Goal: Task Accomplishment & Management: Use online tool/utility

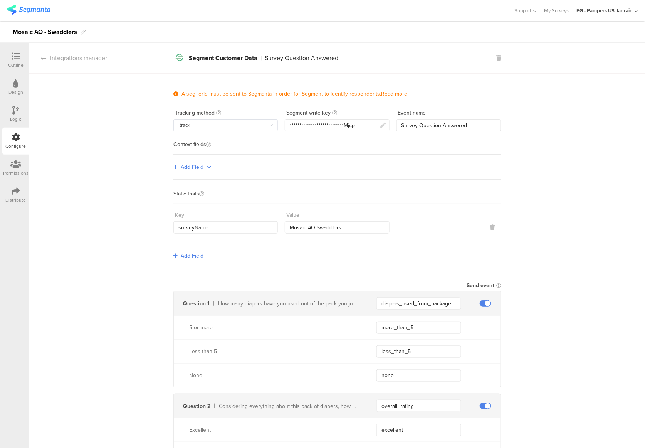
scroll to position [994, 0]
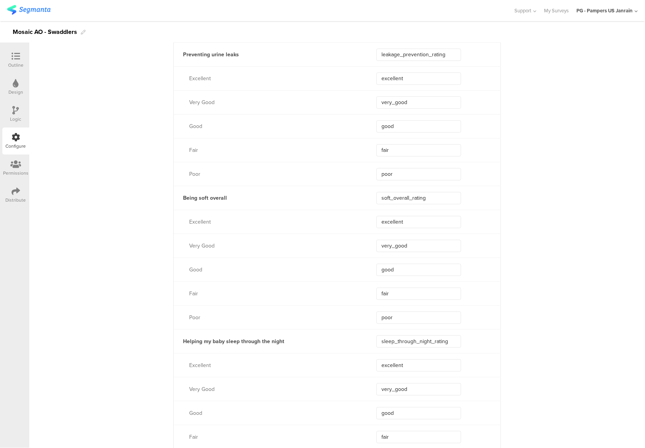
click at [20, 66] on div "Outline" at bounding box center [15, 65] width 15 height 7
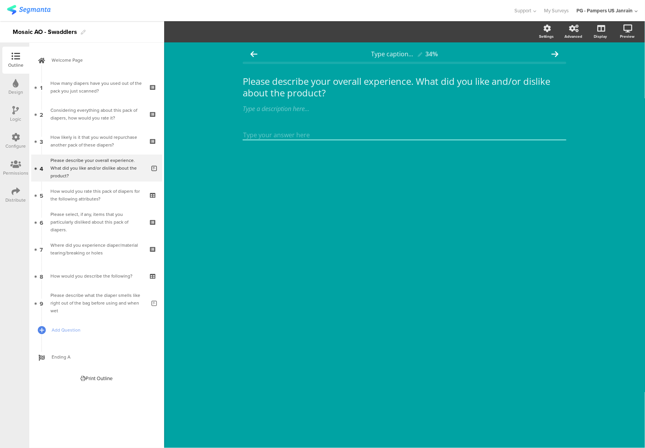
click at [19, 138] on icon at bounding box center [16, 137] width 8 height 8
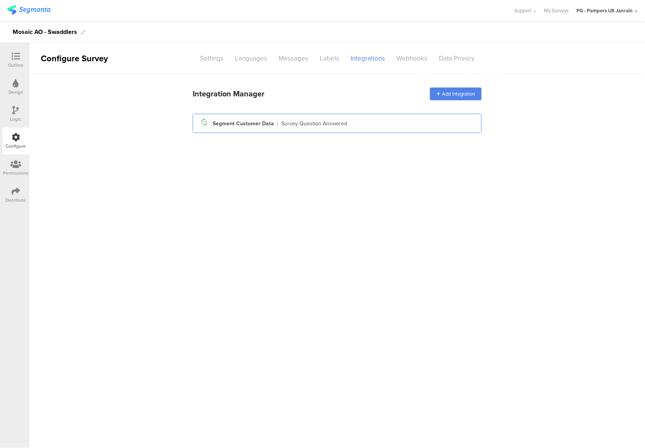
click at [265, 118] on div "Segment icon Created with Sketch. Segment Customer Data | Survey Question Answe…" at bounding box center [337, 123] width 277 height 13
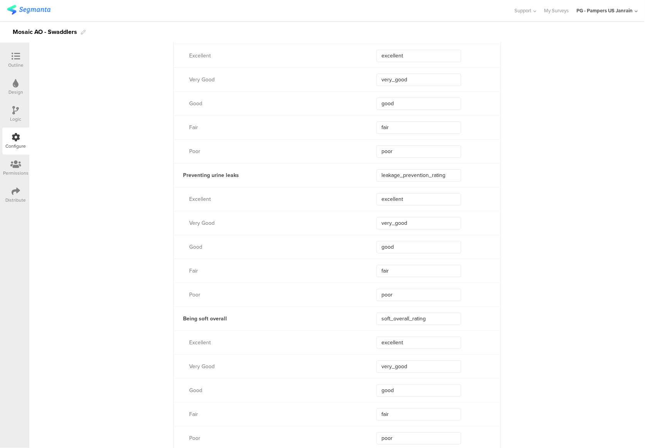
scroll to position [874, 0]
drag, startPoint x: 434, startPoint y: 319, endPoint x: 370, endPoint y: 315, distance: 63.7
click at [370, 315] on div "Being soft overall soft_overall_rating" at bounding box center [337, 318] width 327 height 24
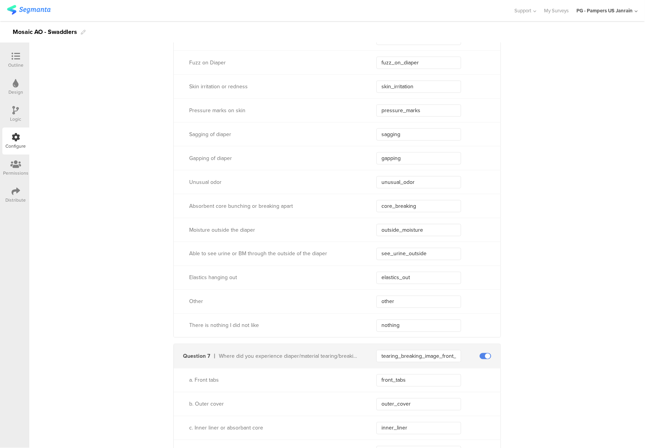
scroll to position [2210, 0]
drag, startPoint x: 326, startPoint y: 254, endPoint x: 184, endPoint y: 254, distance: 142.3
click at [184, 254] on div "Able to see urine or BM through the outside of the diaper" at bounding box center [266, 255] width 184 height 8
copy div "Able to see urine or BM through the outside of the diaper"
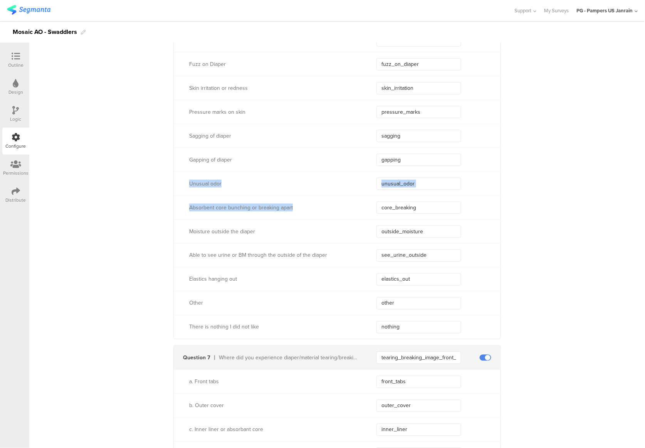
drag, startPoint x: 184, startPoint y: 184, endPoint x: 290, endPoint y: 203, distance: 107.7
click at [290, 203] on div "Urine Leakage urine_leakage Bowel Movement Leakage bm_leakage Smell of the diap…" at bounding box center [337, 100] width 327 height 478
copy div "Unusual odor Absorbent core bunching or breaking apart"
click at [19, 52] on icon at bounding box center [16, 56] width 8 height 8
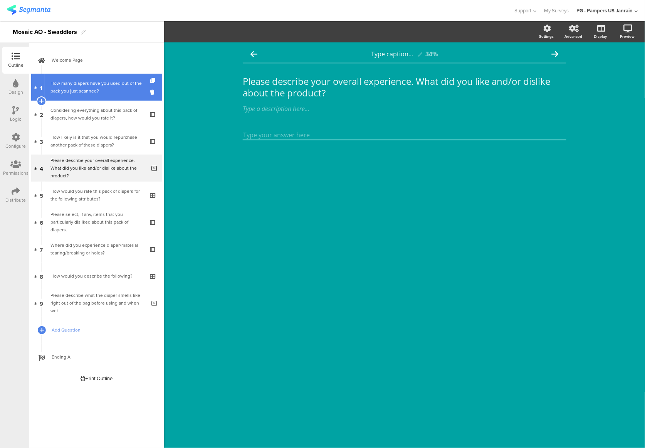
click at [63, 94] on div "How many diapers have you used out of the pack you just scanned?" at bounding box center [97, 86] width 92 height 15
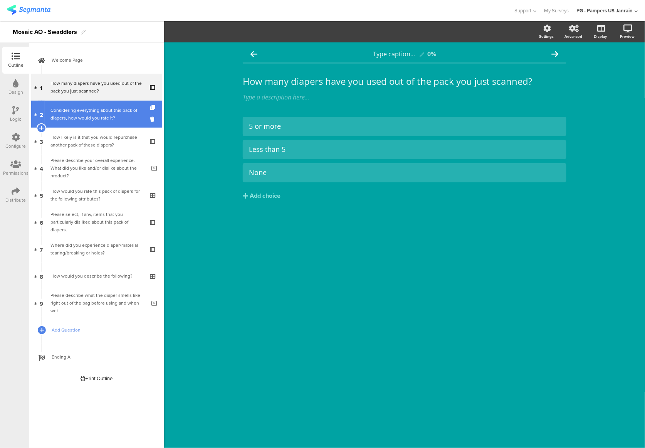
click at [82, 108] on div "Considering everything about this pack of diapers, how would you rate it?" at bounding box center [97, 113] width 92 height 15
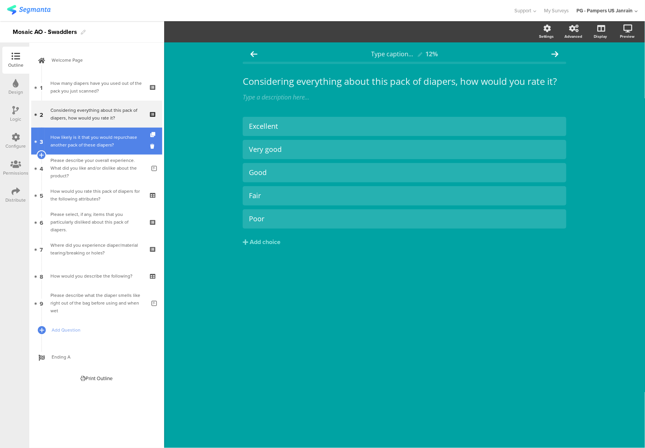
click at [75, 135] on div "How likely is it that you would repurchase another pack of these diapers?" at bounding box center [97, 140] width 92 height 15
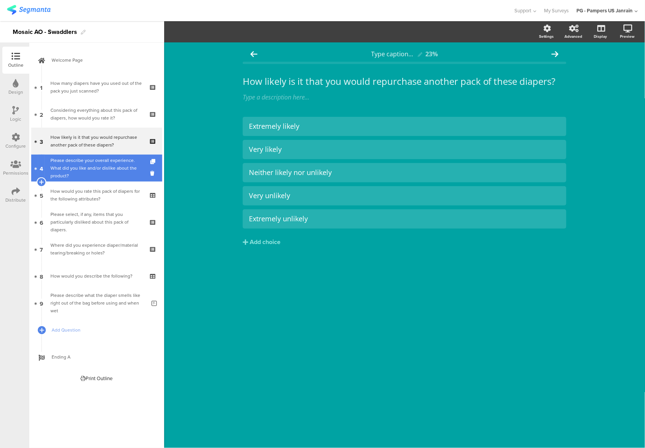
click at [82, 164] on div "Please describe your overall experience. What did you like and/or dislike about…" at bounding box center [98, 168] width 95 height 23
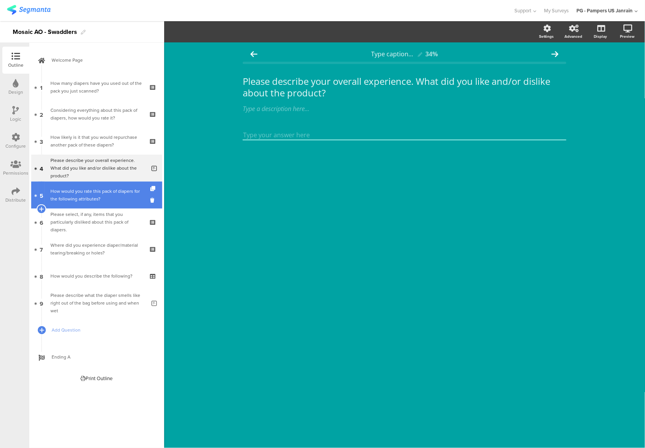
click at [96, 201] on div "How would you rate this pack of diapers for the following attributes?" at bounding box center [97, 194] width 92 height 15
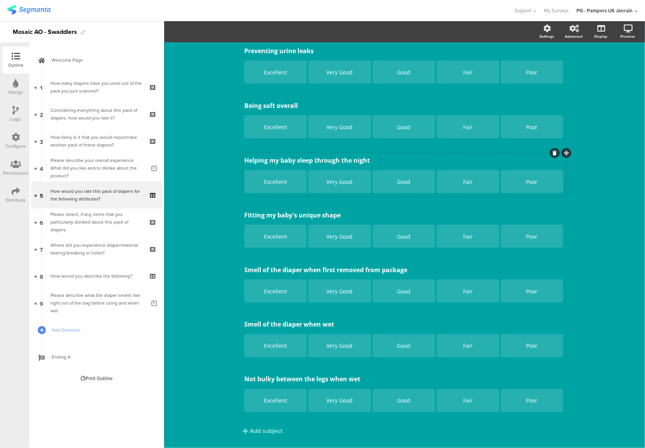
scroll to position [201, 0]
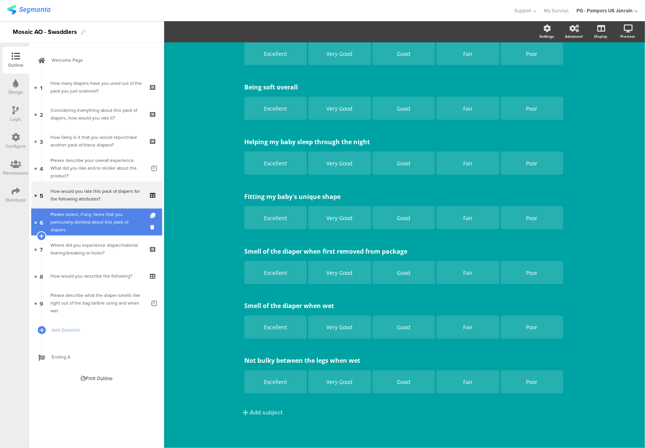
click at [100, 222] on div "Please select, if any, items that you particularly disliked about this pack of …" at bounding box center [97, 221] width 92 height 23
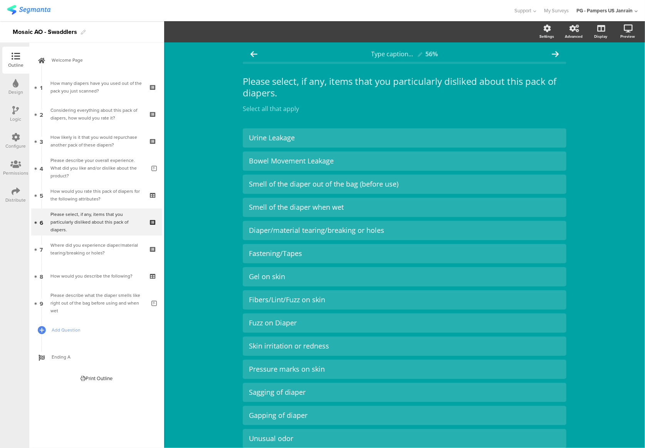
click at [600, 125] on div "Type caption... 56% Please select, if any, items that you particularly disliked…" at bounding box center [404, 341] width 481 height 599
click at [303, 251] on div "Fastening/Tapes" at bounding box center [404, 253] width 311 height 9
click at [296, 252] on div "Fastening/Tapes" at bounding box center [404, 253] width 311 height 9
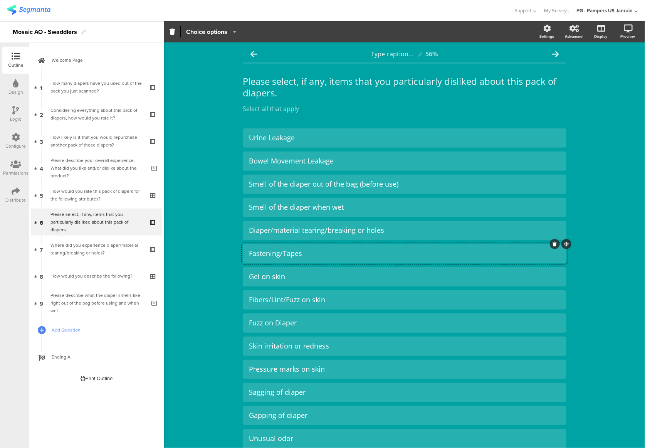
click at [286, 252] on div "Fastening/Tapes" at bounding box center [404, 253] width 311 height 9
copy div "Fastening/Tapes"
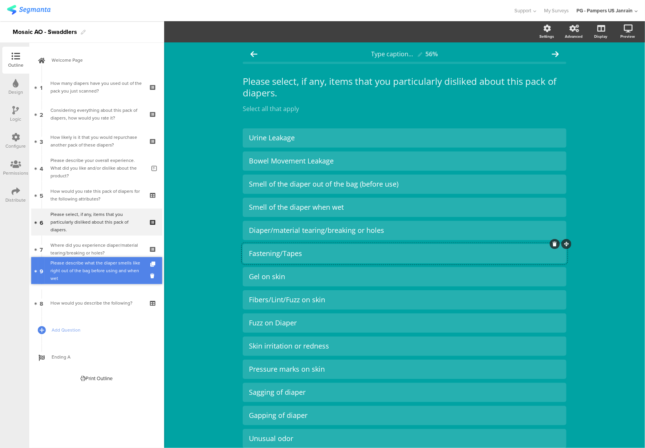
drag, startPoint x: 105, startPoint y: 306, endPoint x: 101, endPoint y: 274, distance: 32.7
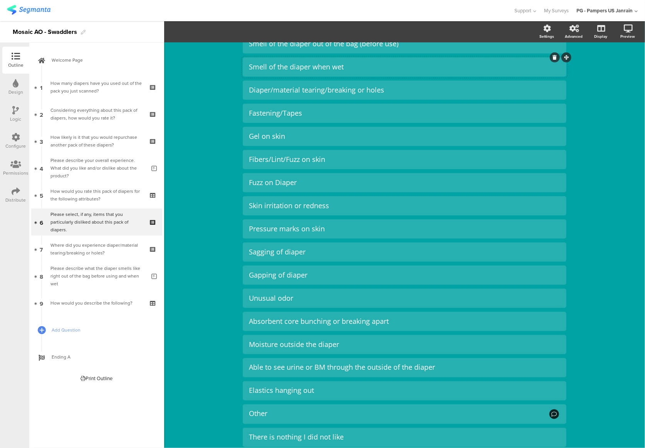
scroll to position [154, 0]
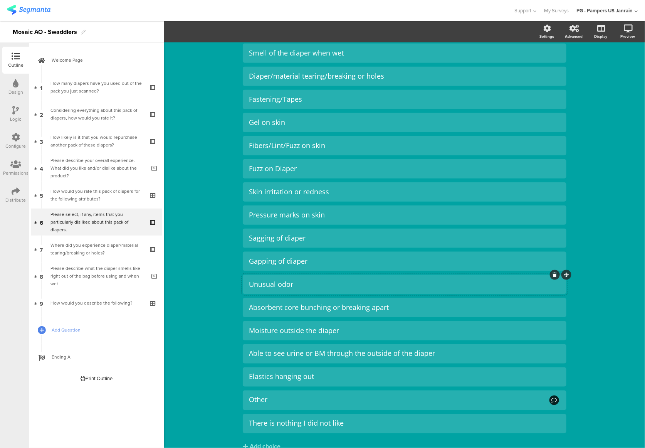
click at [298, 289] on div "Unusual odor" at bounding box center [404, 284] width 311 height 13
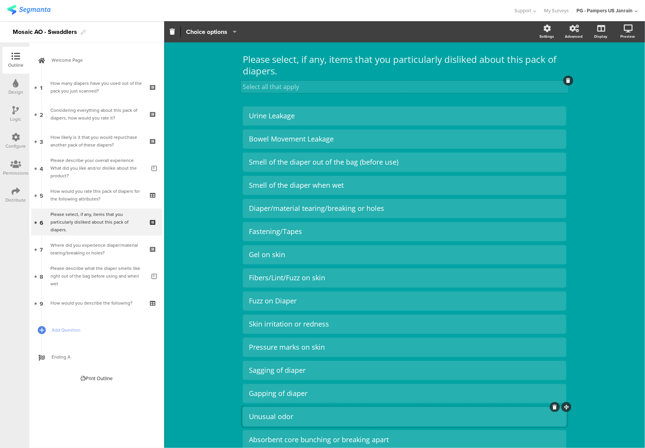
scroll to position [0, 0]
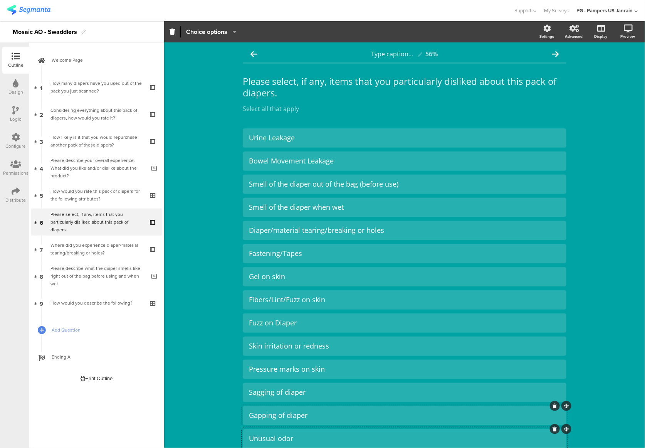
click at [309, 413] on div "Gapping of diaper" at bounding box center [404, 415] width 311 height 9
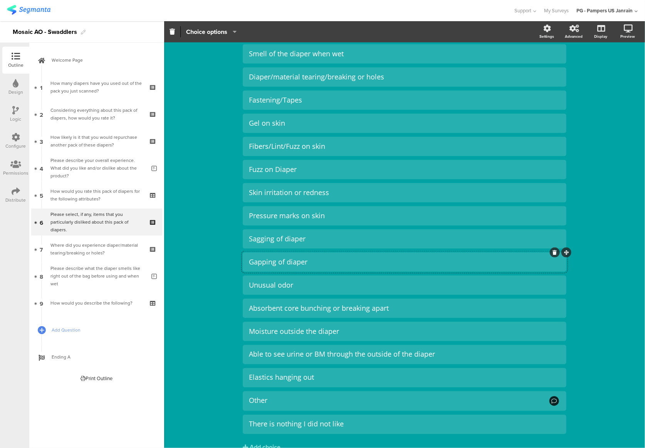
scroll to position [154, 0]
click at [551, 257] on div "Gapping of diaper" at bounding box center [404, 261] width 311 height 9
click at [553, 253] on icon at bounding box center [555, 251] width 4 height 5
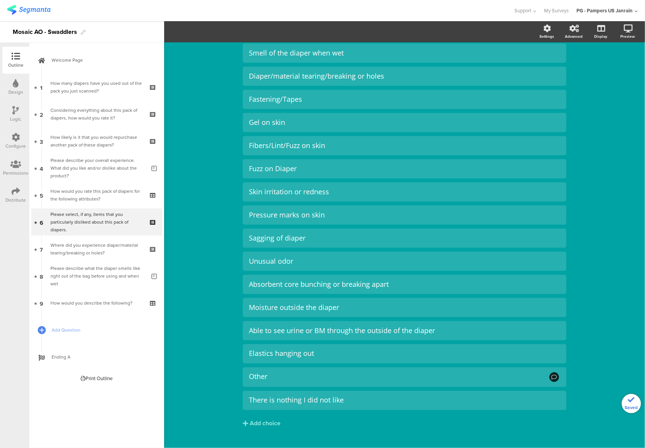
click at [0, 0] on icon at bounding box center [0, 0] width 0 height 0
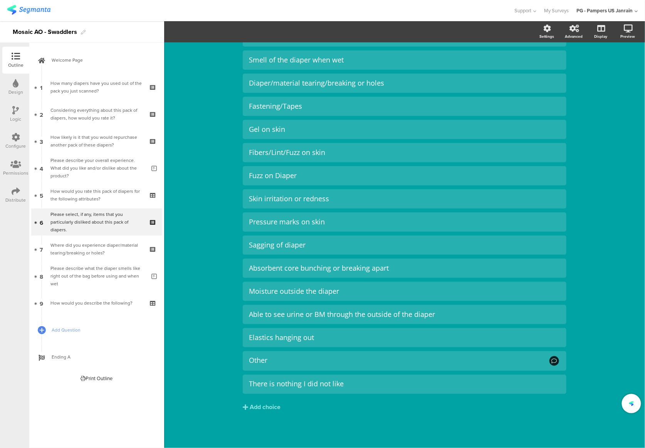
scroll to position [147, 0]
click at [553, 259] on icon at bounding box center [555, 259] width 4 height 5
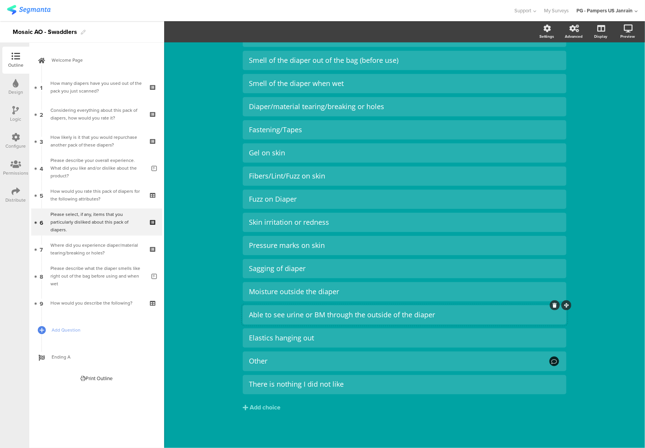
click at [550, 308] on div at bounding box center [555, 305] width 10 height 10
click at [553, 307] on icon at bounding box center [555, 305] width 4 height 5
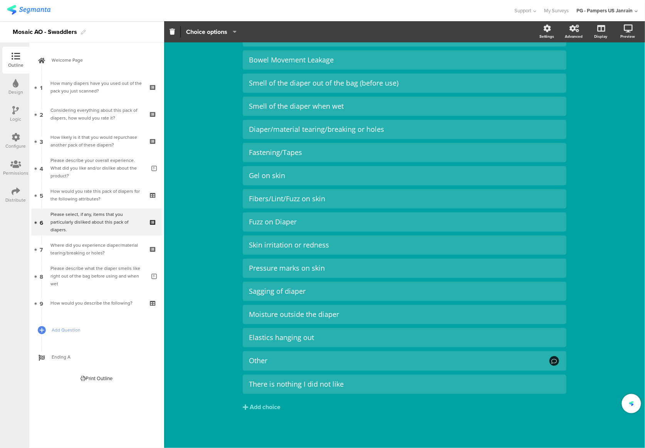
scroll to position [101, 0]
click at [550, 325] on div at bounding box center [555, 328] width 10 height 10
click at [553, 327] on icon at bounding box center [555, 328] width 4 height 5
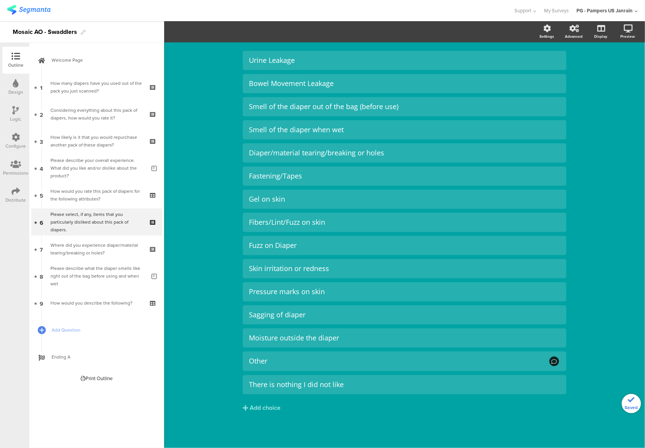
click at [588, 283] on div "Type caption... 56% Please select, if any, items that you particularly disliked…" at bounding box center [404, 206] width 481 height 483
click at [14, 120] on div "Logic" at bounding box center [15, 119] width 11 height 7
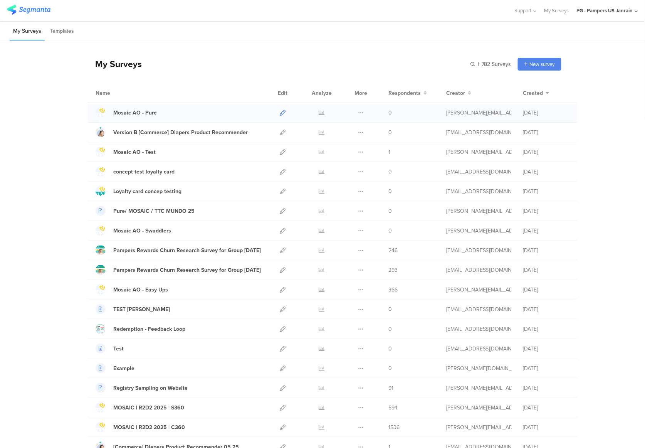
click at [280, 111] on icon at bounding box center [283, 113] width 6 height 6
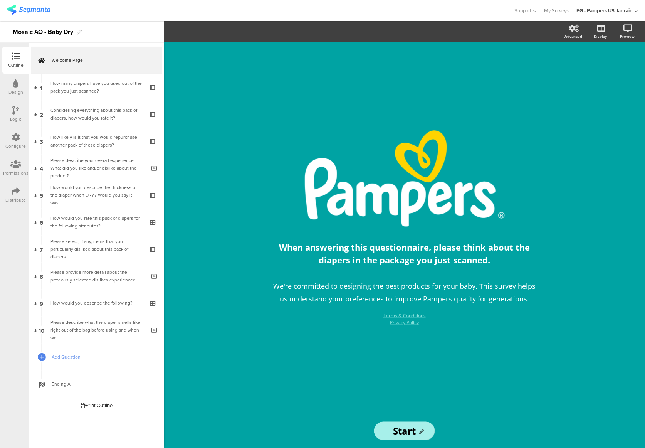
click at [12, 138] on icon at bounding box center [16, 137] width 8 height 8
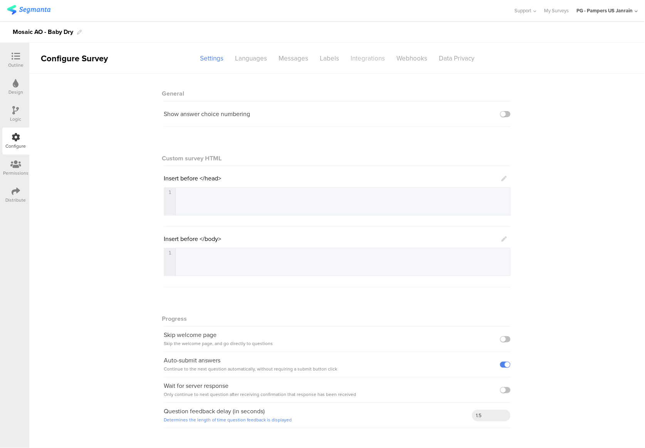
click at [354, 57] on div "Integrations" at bounding box center [368, 58] width 46 height 13
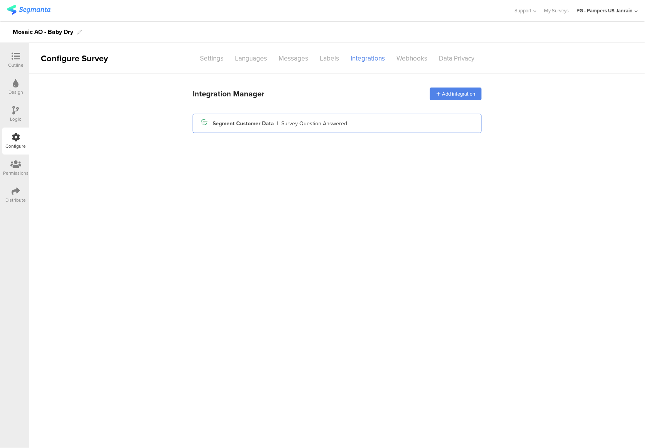
click at [311, 128] on div "Segment icon Created with Sketch. Segment Customer Data | Survey Question Answe…" at bounding box center [337, 123] width 277 height 13
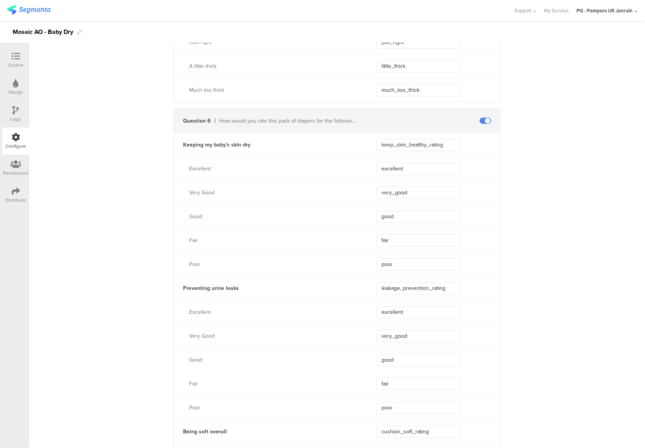
scroll to position [771, 0]
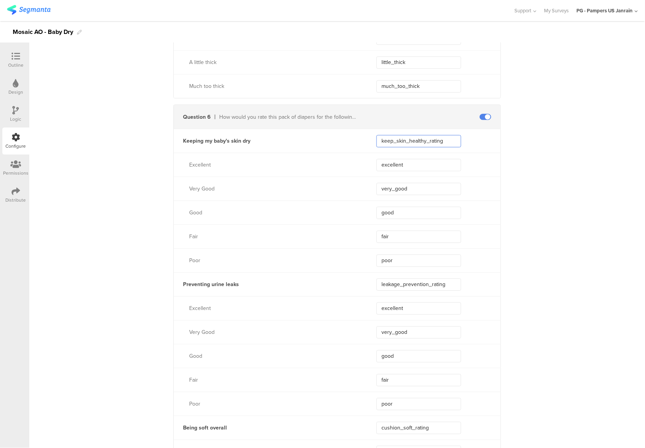
drag, startPoint x: 446, startPoint y: 143, endPoint x: 344, endPoint y: 146, distance: 101.8
click at [344, 146] on div "Keeping my baby's skin dry keep_skin_healthy_rating" at bounding box center [337, 141] width 327 height 24
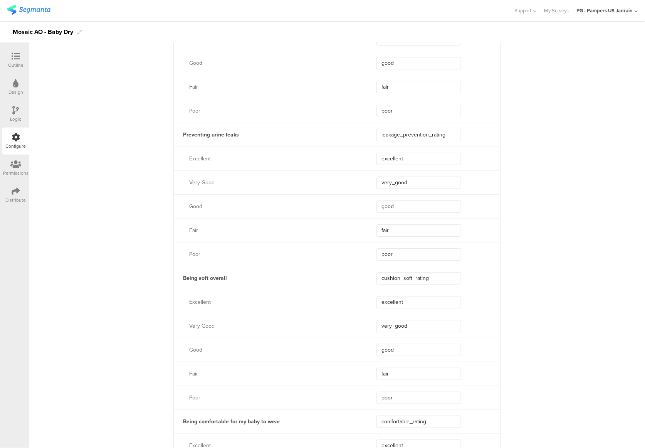
scroll to position [925, 0]
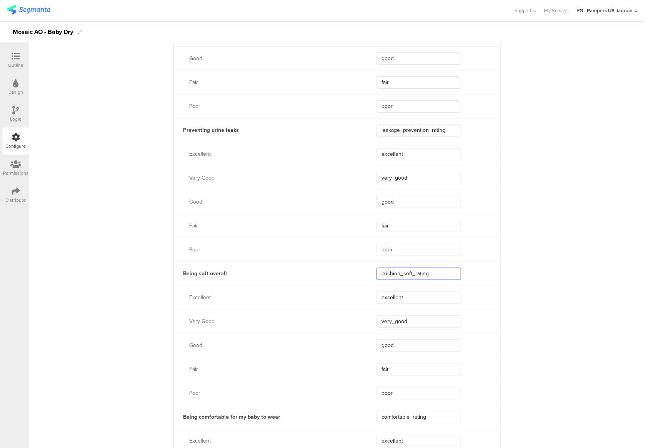
drag, startPoint x: 430, startPoint y: 276, endPoint x: 369, endPoint y: 270, distance: 62.0
click at [369, 270] on div "Being soft overall cushion_soft_rating" at bounding box center [337, 273] width 327 height 24
paste input "soft_overall_rating"
type input "soft_overall_rating"
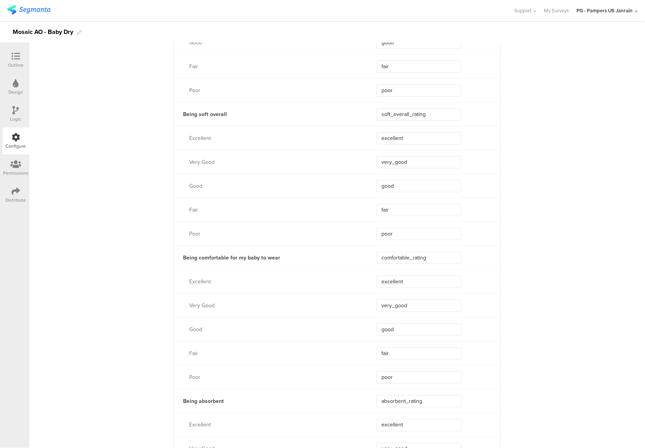
scroll to position [1131, 0]
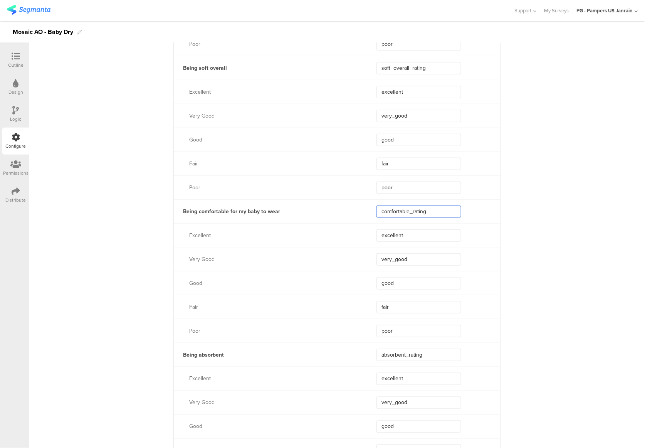
drag, startPoint x: 428, startPoint y: 212, endPoint x: 375, endPoint y: 209, distance: 53.3
click at [377, 209] on input "comfortable_rating" at bounding box center [419, 211] width 85 height 12
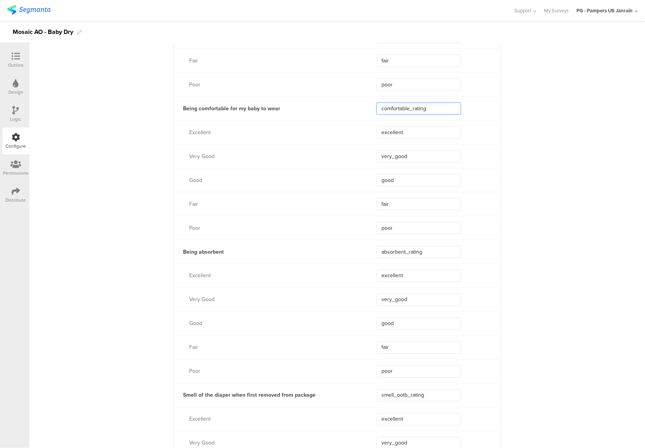
scroll to position [1285, 0]
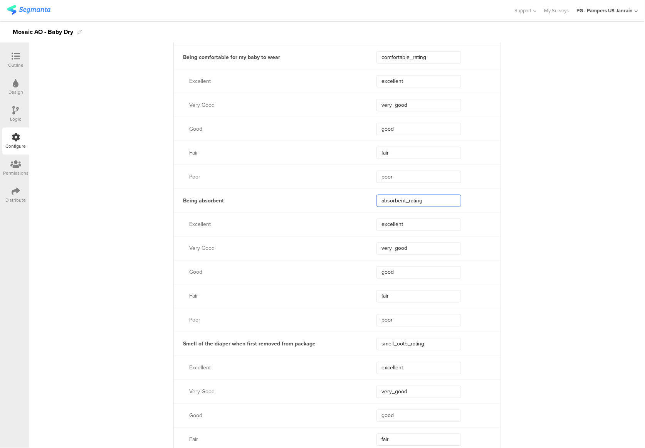
drag, startPoint x: 423, startPoint y: 200, endPoint x: 372, endPoint y: 200, distance: 50.9
click at [372, 200] on div "Being absorbent absorbent_rating" at bounding box center [337, 201] width 327 height 24
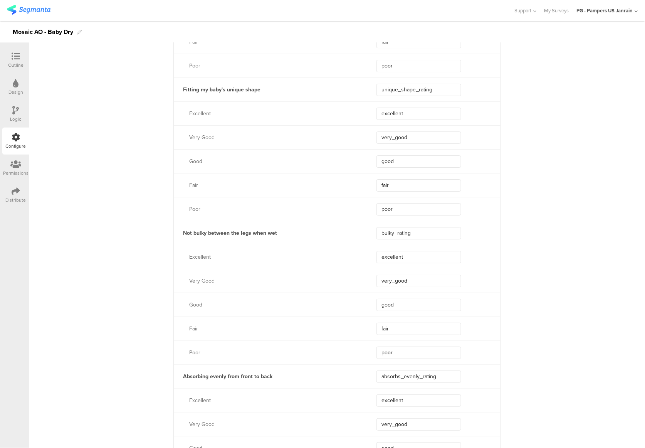
scroll to position [1850, 0]
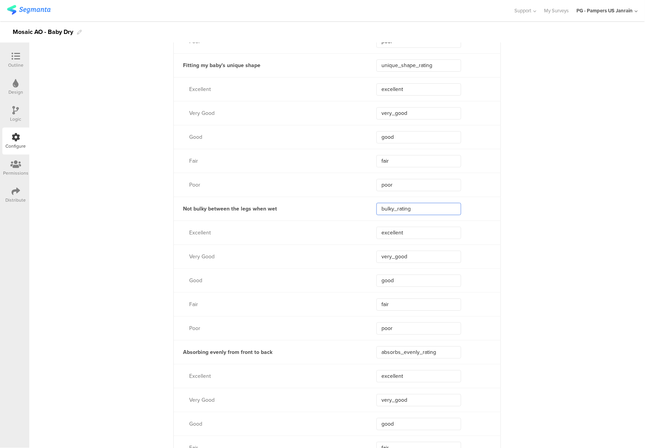
drag, startPoint x: 412, startPoint y: 209, endPoint x: 363, endPoint y: 210, distance: 49.0
click at [363, 210] on div "Not bulky between the legs when wet bulky_rating" at bounding box center [337, 209] width 327 height 24
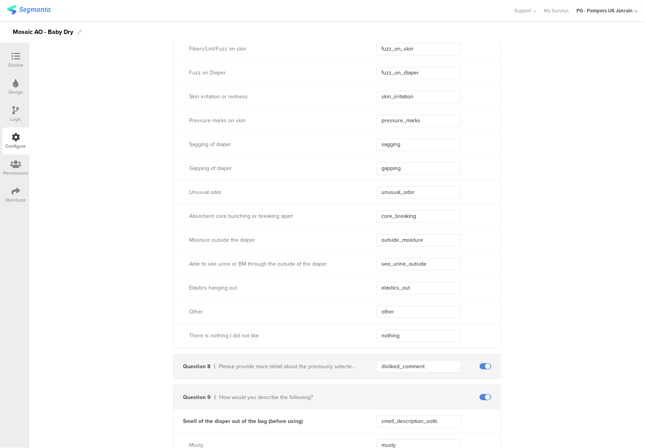
scroll to position [2467, 0]
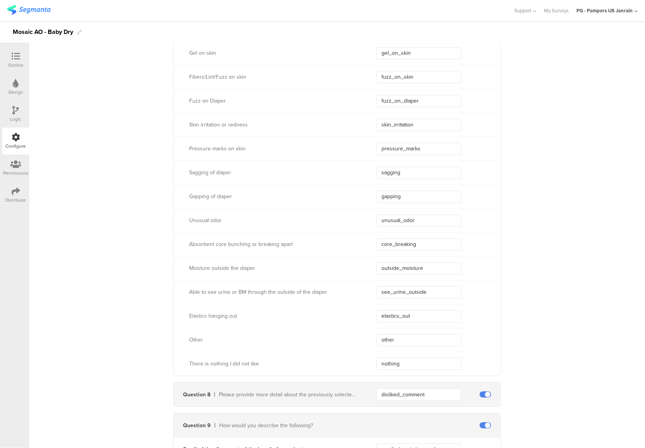
click at [19, 55] on icon at bounding box center [16, 56] width 8 height 8
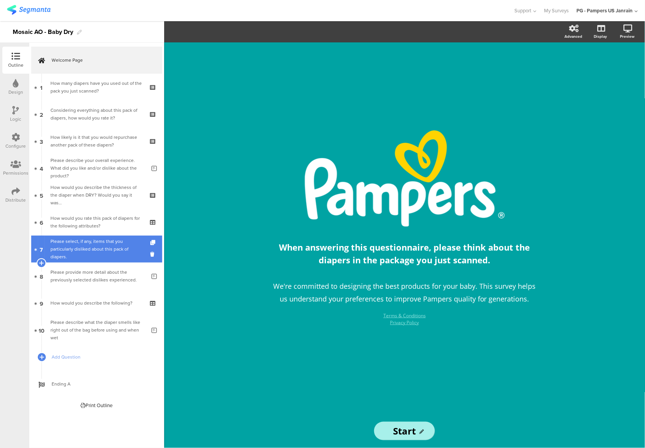
click at [105, 251] on div "Please select, if any, items that you particularly disliked about this pack of …" at bounding box center [97, 248] width 92 height 23
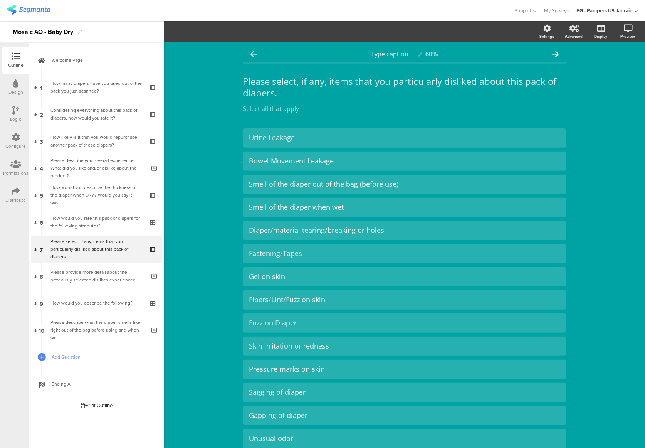
click at [603, 123] on div "Type caption... 60% Please select, if any, items that you particularly disliked…" at bounding box center [404, 341] width 481 height 599
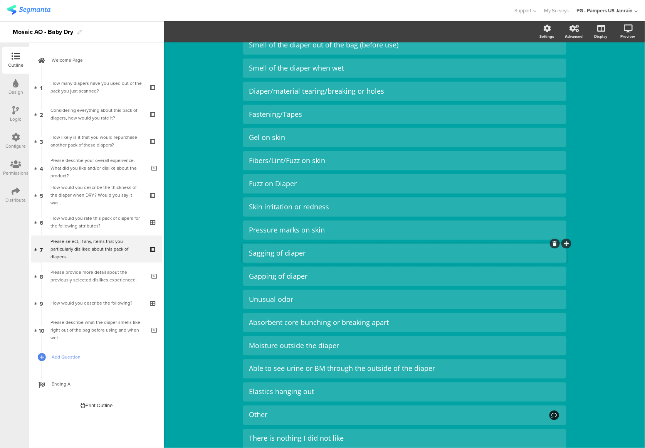
scroll to position [154, 0]
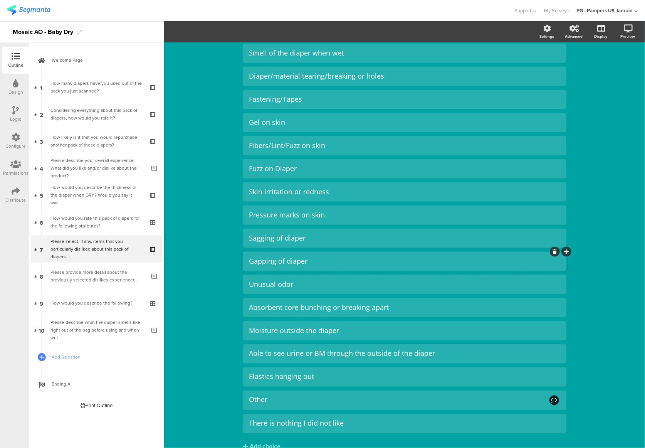
click at [550, 251] on div at bounding box center [555, 252] width 10 height 10
click at [273, 256] on div "Gapping of diaper" at bounding box center [404, 261] width 311 height 13
drag, startPoint x: 323, startPoint y: 261, endPoint x: 244, endPoint y: 251, distance: 78.9
click at [244, 251] on div "Urine Leakage Bowel Movement Leakage Smell of the diaper out of the bag (before…" at bounding box center [405, 203] width 324 height 459
copy div "Gapping of diaper"
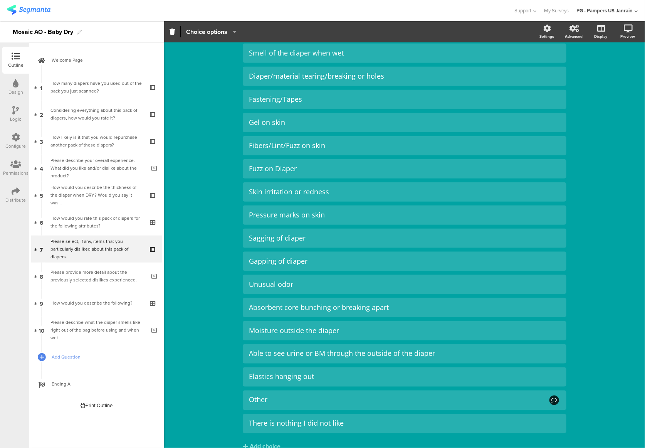
click at [591, 164] on div "Type caption... 60% Please select, if any, items that you particularly disliked…" at bounding box center [404, 187] width 481 height 599
click at [550, 252] on div at bounding box center [555, 252] width 10 height 10
click at [553, 253] on icon at bounding box center [555, 251] width 4 height 5
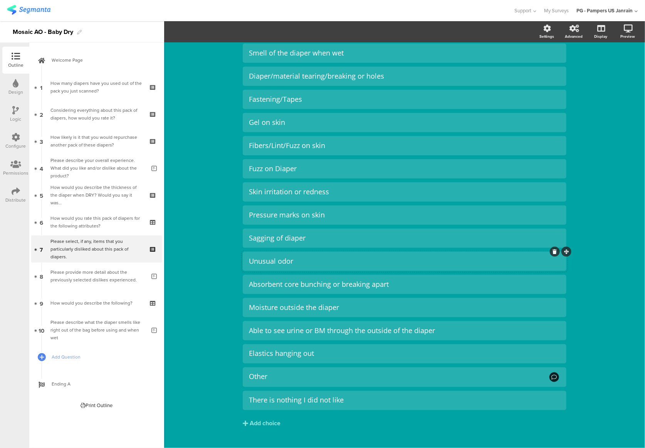
click at [553, 249] on icon at bounding box center [555, 251] width 4 height 5
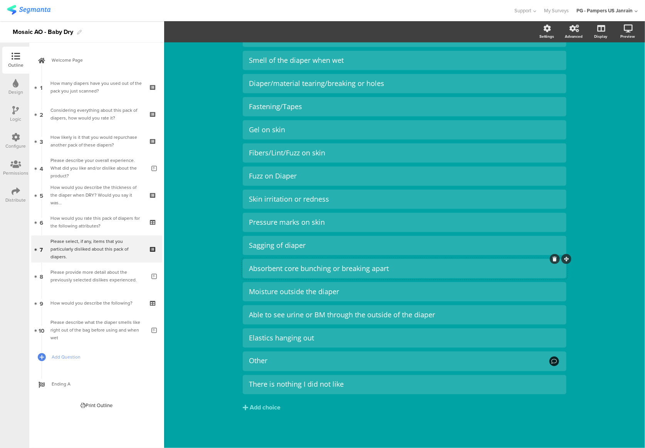
click at [553, 259] on icon at bounding box center [555, 259] width 4 height 5
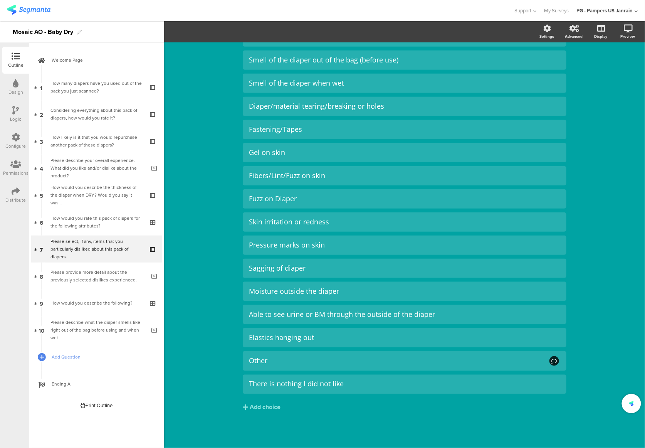
scroll to position [124, 0]
click at [555, 308] on div at bounding box center [555, 305] width 10 height 10
click at [553, 307] on icon at bounding box center [555, 305] width 4 height 5
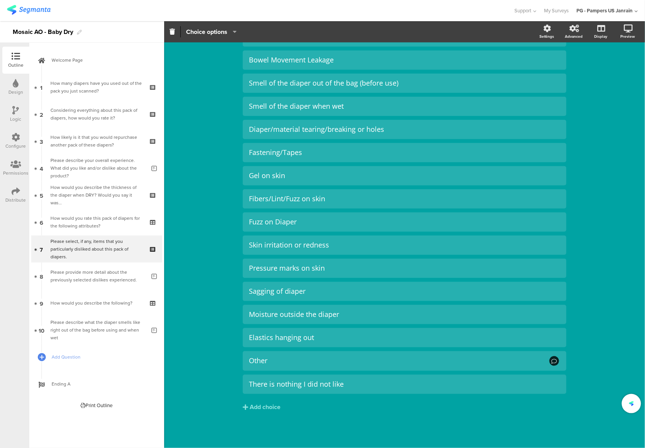
scroll to position [101, 0]
click at [553, 330] on icon at bounding box center [555, 328] width 4 height 5
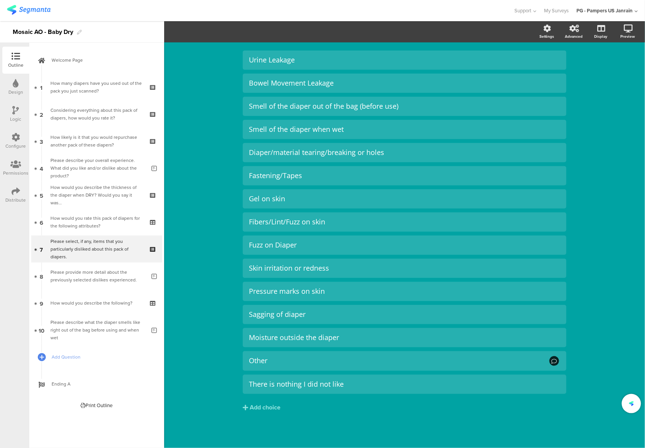
scroll to position [77, 0]
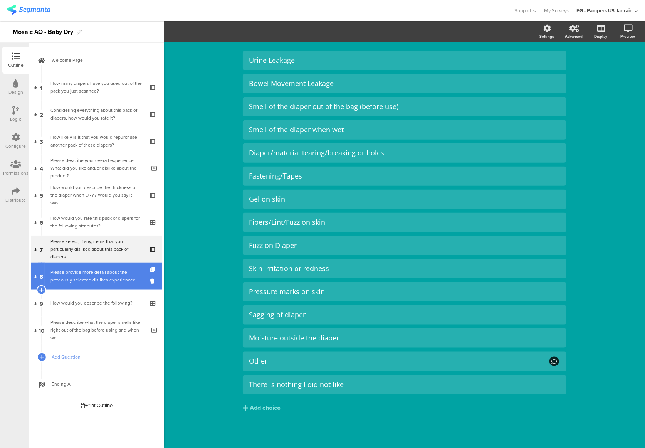
click at [61, 270] on div "Please provide more detail about the previously selected dislikes experienced." at bounding box center [98, 275] width 95 height 15
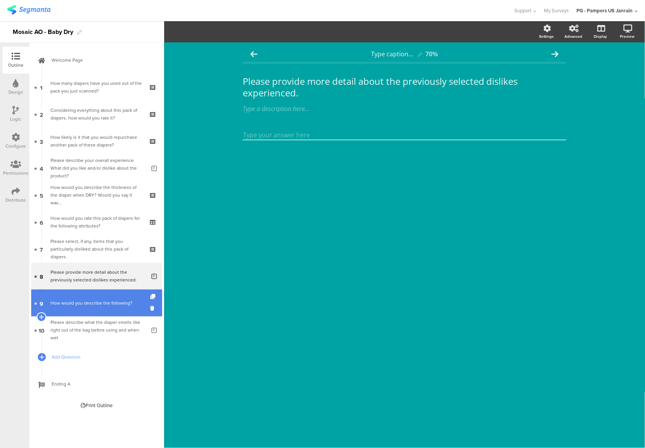
click at [81, 301] on div "How would you describe the following?" at bounding box center [97, 303] width 92 height 8
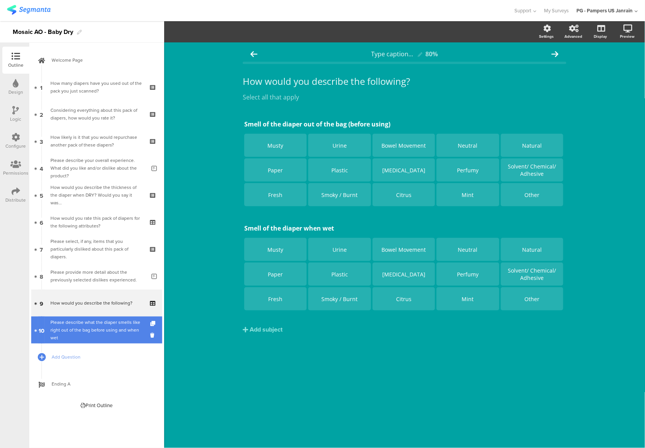
click at [81, 332] on div "Please describe what the diaper smells like right out of the bag before using a…" at bounding box center [98, 329] width 95 height 23
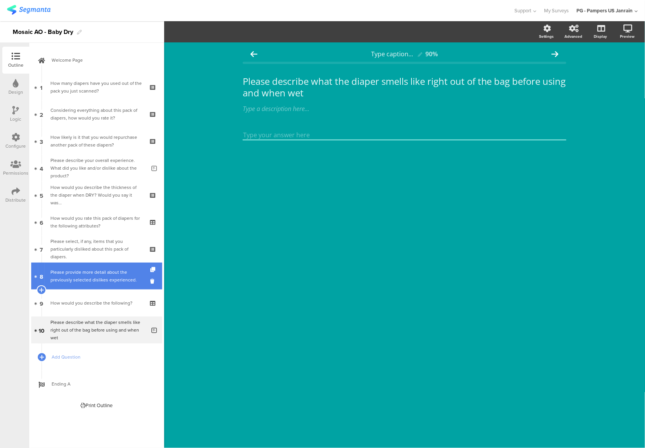
click at [81, 277] on div "Please provide more detail about the previously selected dislikes experienced." at bounding box center [98, 275] width 95 height 15
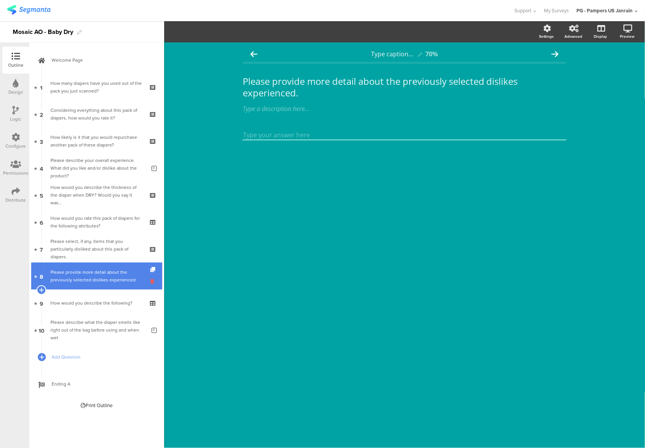
click at [152, 280] on icon at bounding box center [153, 281] width 7 height 7
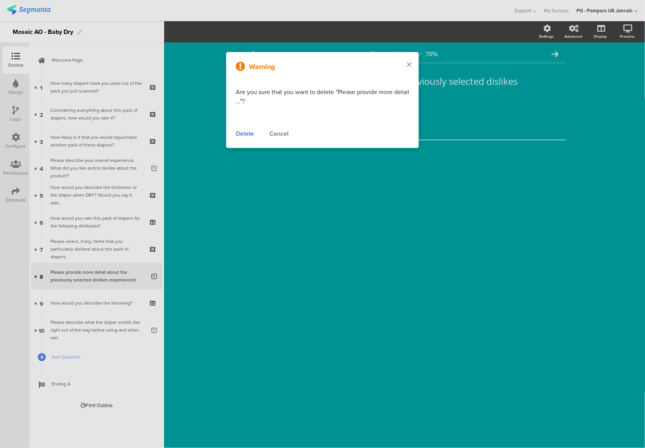
click at [413, 70] on div at bounding box center [409, 65] width 20 height 26
click at [404, 88] on p "Please provide more detail about the previously selected dislikes experienced." at bounding box center [405, 87] width 324 height 23
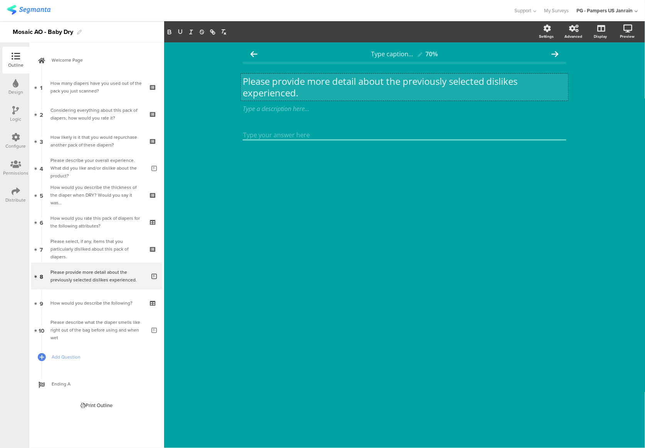
scroll to position [0, 0]
click at [400, 85] on p "Please provide more detail about the previously selected dislikes experienced." at bounding box center [405, 86] width 324 height 23
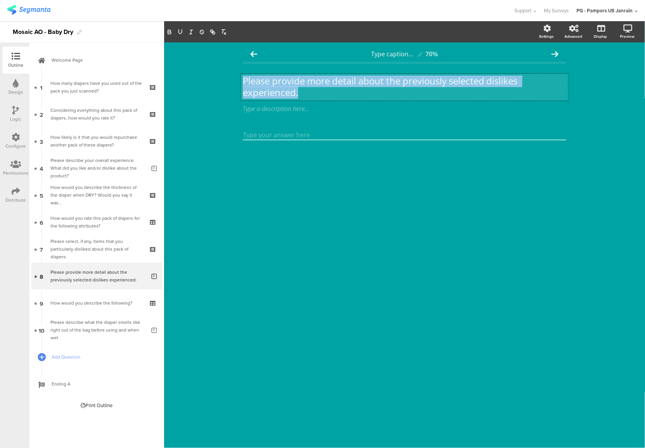
click at [400, 85] on p "Please provide more detail about the previously selected dislikes experienced." at bounding box center [405, 86] width 324 height 23
copy p "Please provide more detail about the previously selected dislikes experienced."
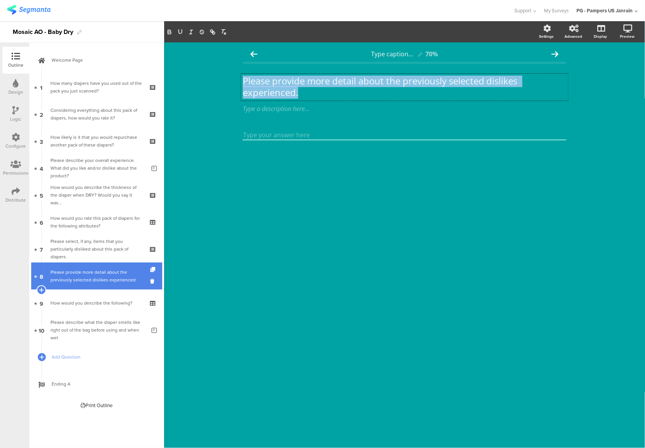
click at [150, 275] on link "8 Please provide more detail about the previously selected dislikes experienced." at bounding box center [96, 276] width 131 height 27
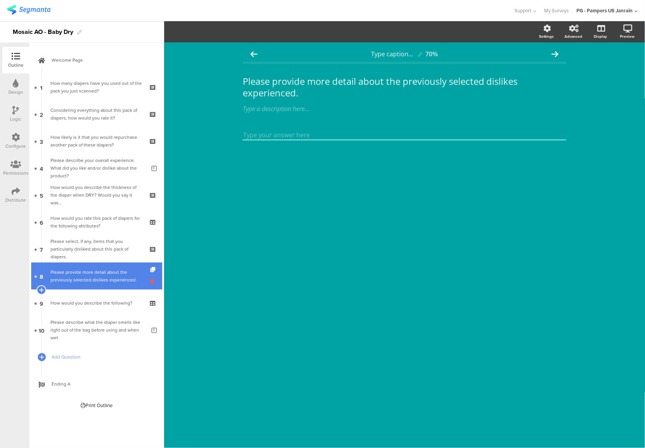
click at [152, 280] on icon at bounding box center [153, 281] width 7 height 7
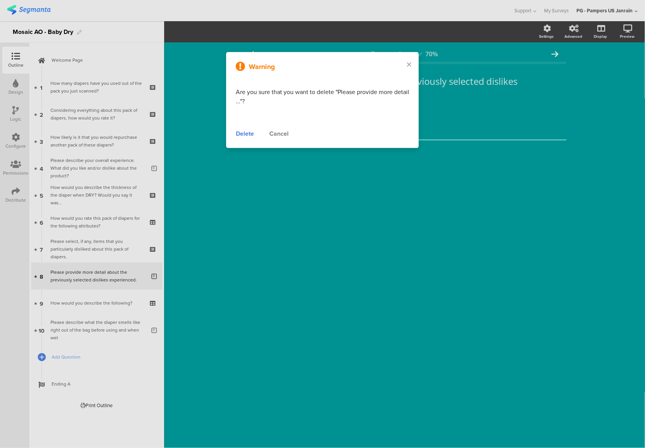
click at [246, 133] on div "Delete" at bounding box center [245, 133] width 18 height 9
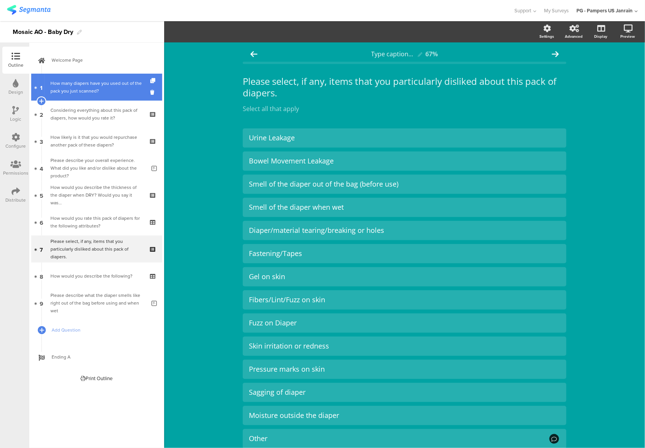
click at [86, 93] on div "How many diapers have you used out of the pack you just scanned?" at bounding box center [97, 86] width 92 height 15
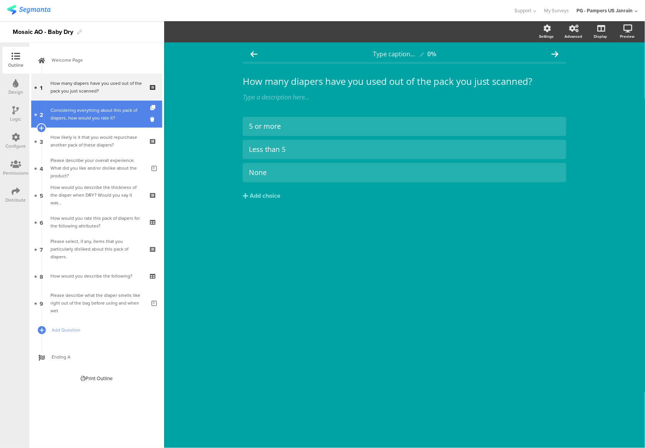
click at [83, 113] on div "Considering everything about this pack of diapers, how would you rate it?" at bounding box center [97, 113] width 92 height 15
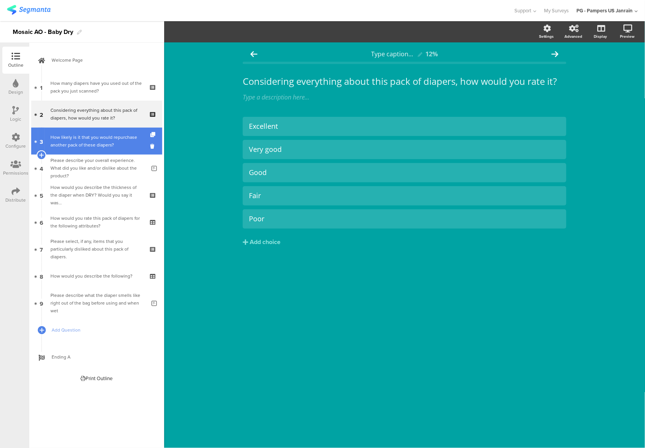
click at [85, 140] on div "How likely is it that you would repurchase another pack of these diapers?" at bounding box center [97, 140] width 92 height 15
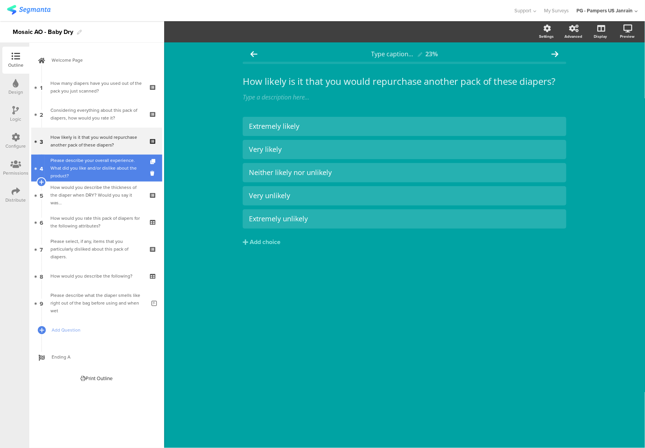
click at [87, 165] on div "Please describe your overall experience. What did you like and/or dislike about…" at bounding box center [98, 168] width 95 height 23
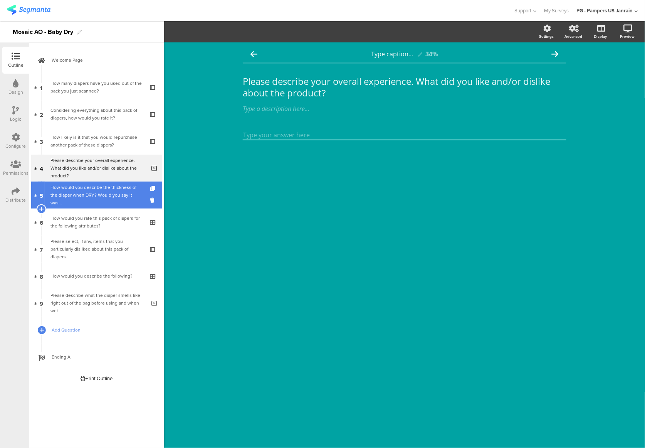
click at [99, 196] on div "How would you describe the thickness of the diaper when DRY? Would you say it w…" at bounding box center [97, 195] width 92 height 23
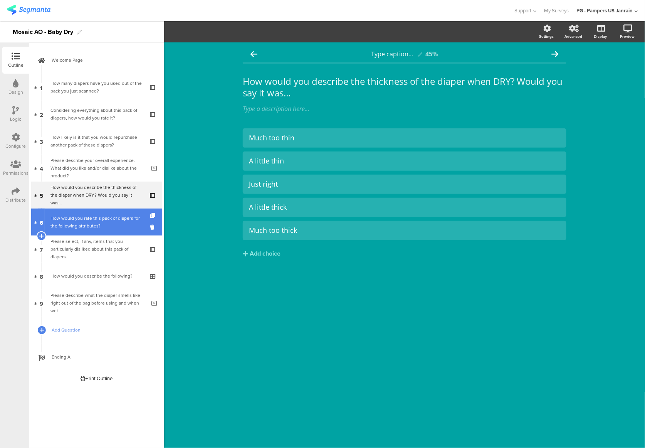
click at [92, 226] on div "How would you rate this pack of diapers for the following attributes?" at bounding box center [97, 221] width 92 height 15
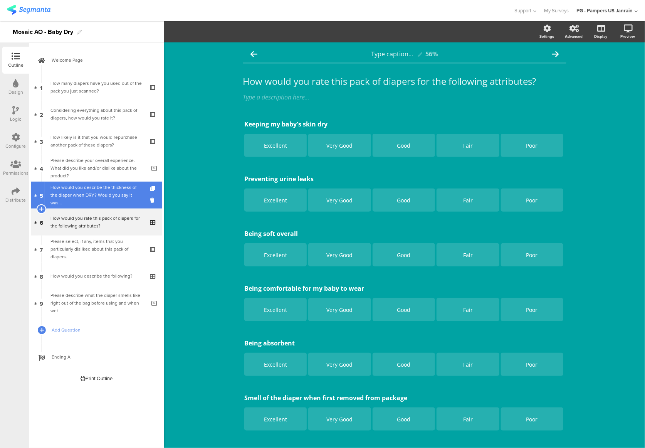
click at [90, 192] on div "How would you describe the thickness of the diaper when DRY? Would you say it w…" at bounding box center [97, 195] width 92 height 23
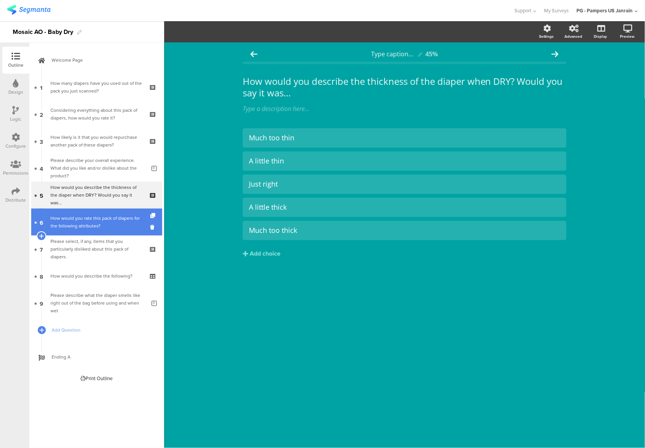
click at [55, 216] on div "How would you rate this pack of diapers for the following attributes?" at bounding box center [97, 221] width 92 height 15
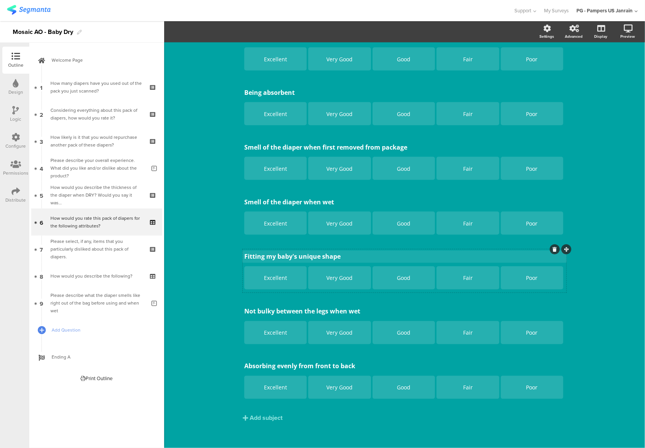
scroll to position [256, 0]
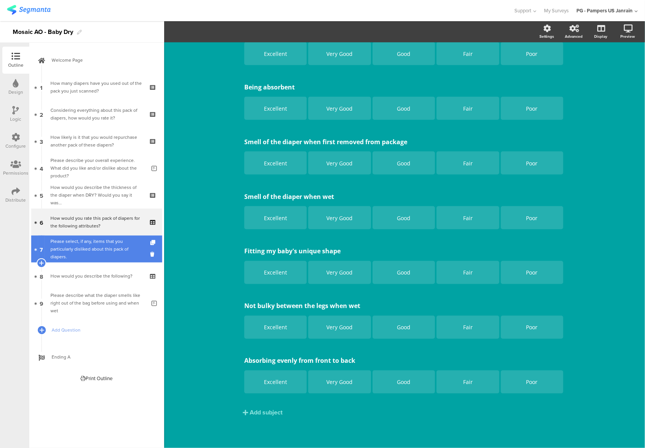
click at [98, 247] on div "Please select, if any, items that you particularly disliked about this pack of …" at bounding box center [97, 248] width 92 height 23
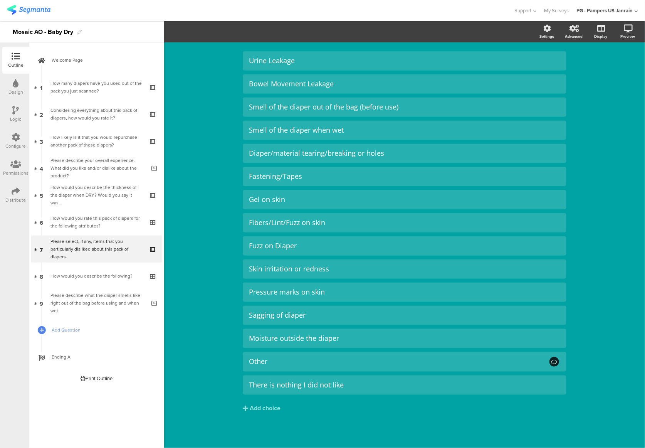
scroll to position [77, 0]
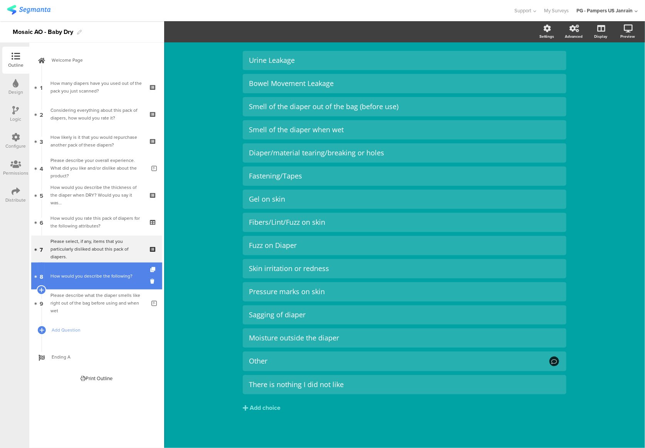
click at [69, 272] on div "How would you describe the following?" at bounding box center [97, 276] width 92 height 8
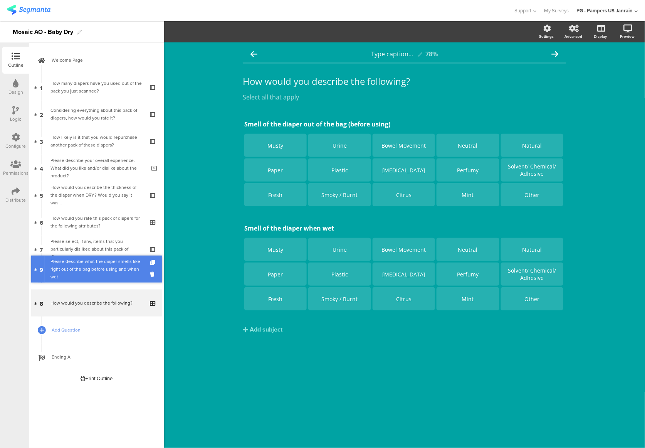
drag, startPoint x: 101, startPoint y: 300, endPoint x: 98, endPoint y: 273, distance: 27.2
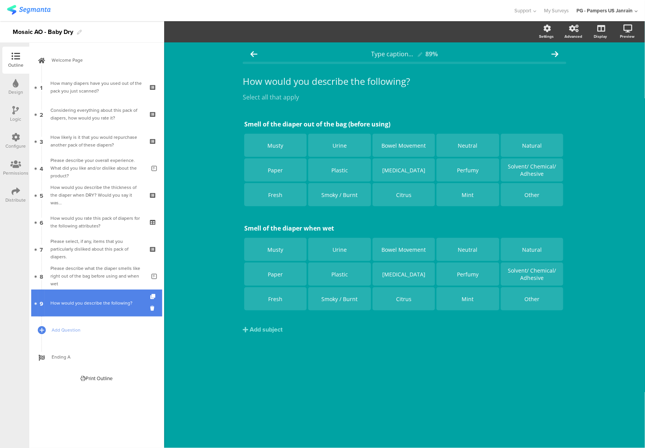
click at [104, 305] on div "How would you describe the following?" at bounding box center [97, 303] width 92 height 8
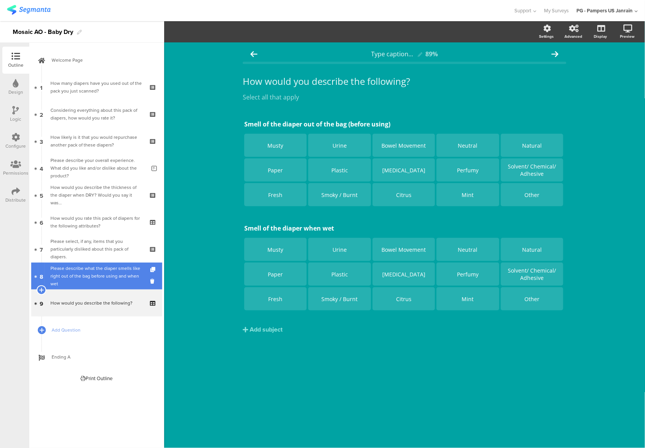
click at [93, 278] on div "Please describe what the diaper smells like right out of the bag before using a…" at bounding box center [98, 275] width 95 height 23
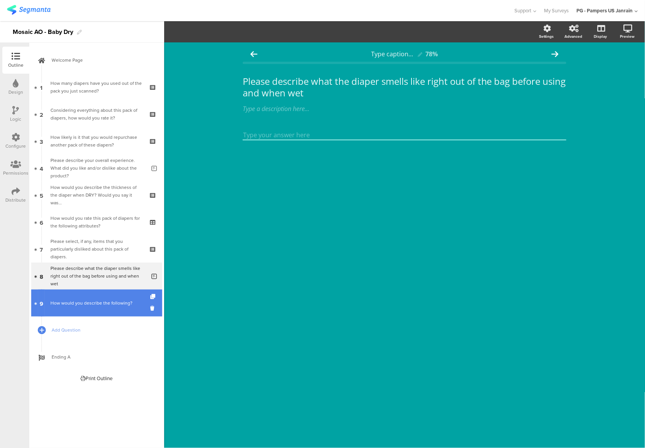
click at [96, 301] on div "How would you describe the following?" at bounding box center [97, 303] width 92 height 8
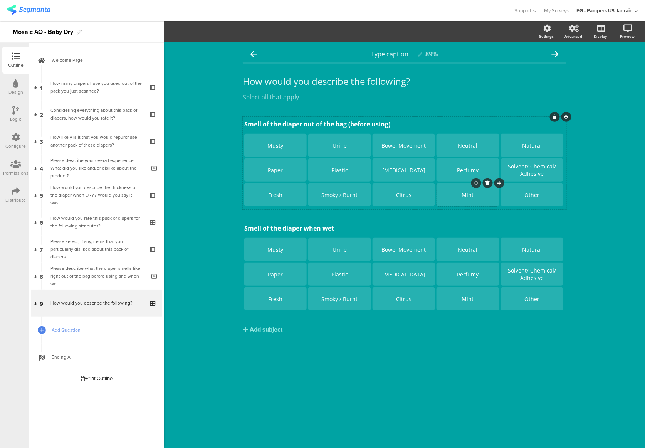
click at [494, 195] on div "Mint" at bounding box center [468, 194] width 60 height 7
click at [462, 354] on div "Smell of the diaper out of the bag (before using) Smell of the diaper out of th…" at bounding box center [405, 239] width 324 height 244
click at [621, 173] on div "Type caption... 89% How would you describe the following? How would you describ…" at bounding box center [404, 245] width 481 height 406
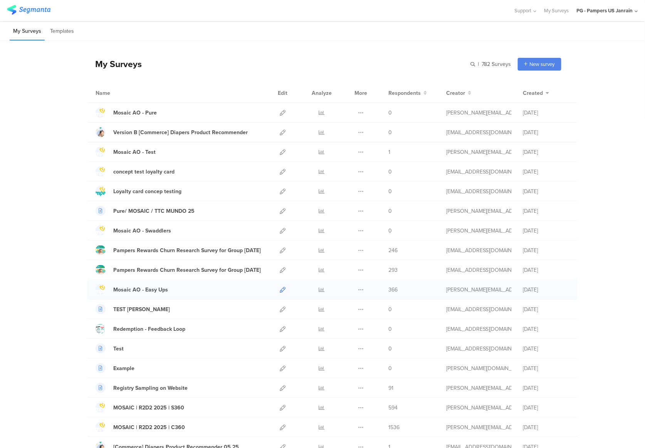
click at [280, 291] on icon at bounding box center [283, 290] width 6 height 6
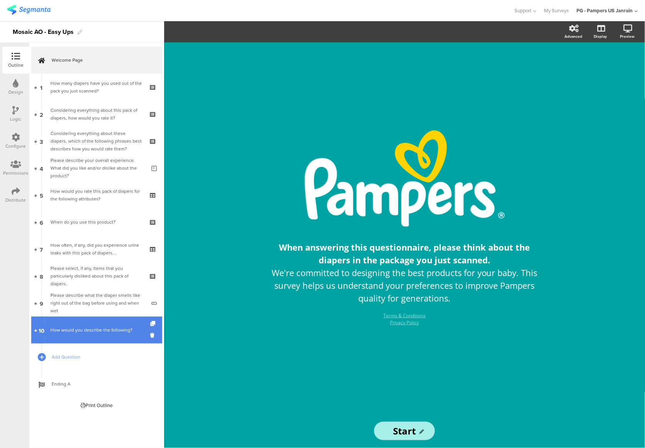
click at [72, 335] on link "10 How would you describe the following?" at bounding box center [96, 330] width 131 height 27
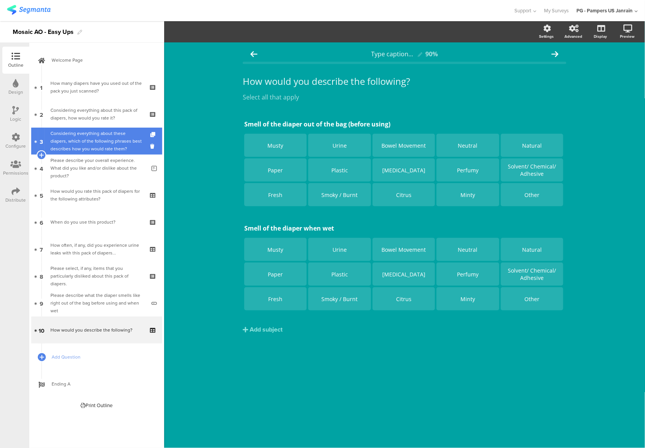
click at [101, 146] on div "Considering everything about these diapers, which of the following phrases best…" at bounding box center [97, 141] width 92 height 23
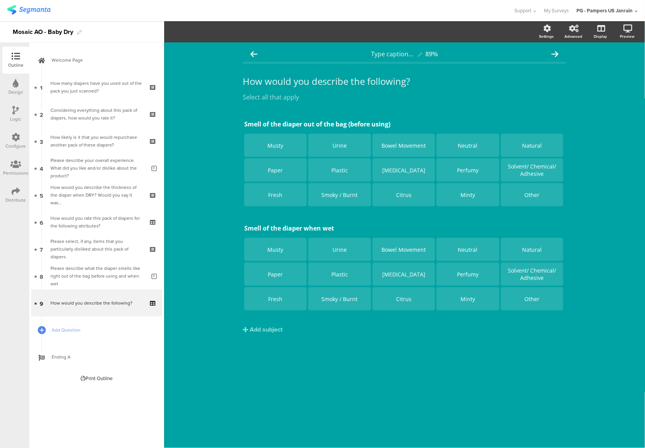
click at [16, 137] on icon at bounding box center [16, 137] width 8 height 8
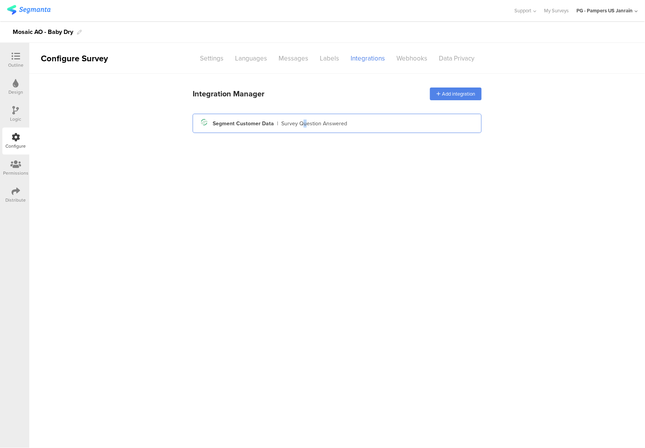
click at [303, 120] on div "Segment icon Created with Sketch. Segment Customer Data | Survey Question Answe…" at bounding box center [337, 123] width 277 height 13
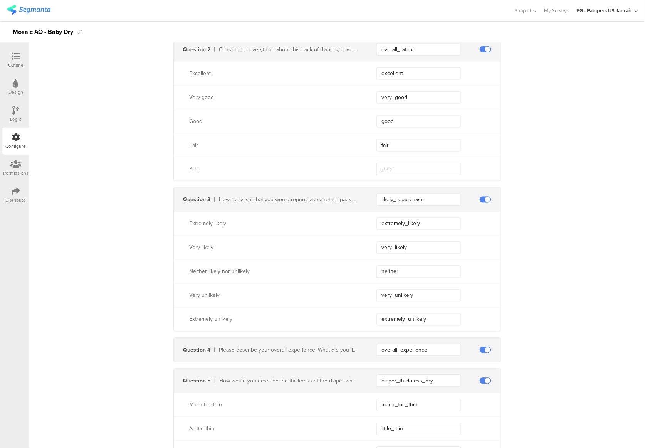
scroll to position [360, 0]
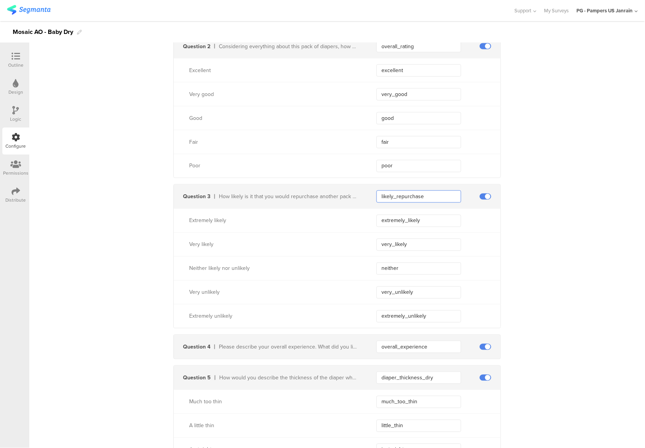
drag, startPoint x: 424, startPoint y: 195, endPoint x: 348, endPoint y: 193, distance: 76.0
click at [348, 193] on div "Question 3 How likely is it that you would repurchase another pack of these dia…" at bounding box center [337, 197] width 327 height 24
click at [18, 113] on icon at bounding box center [16, 110] width 7 height 8
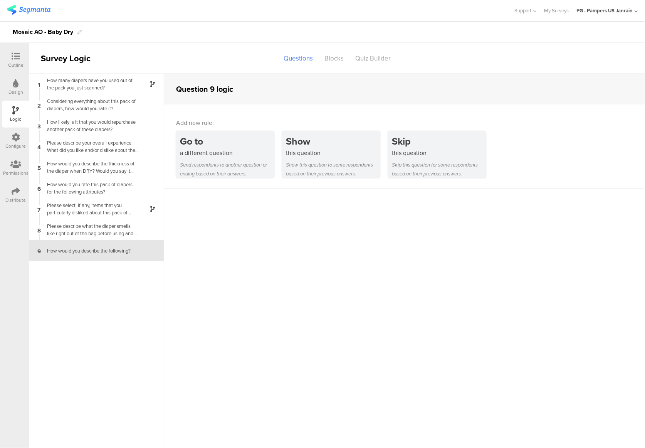
click at [19, 59] on icon at bounding box center [16, 56] width 8 height 8
